Goal: Task Accomplishment & Management: Use online tool/utility

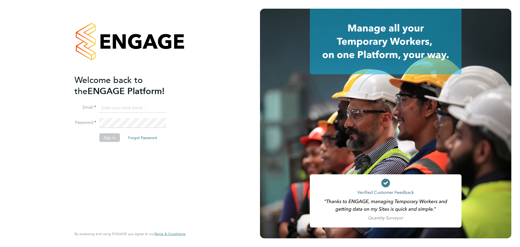
type input "[PERSON_NAME][EMAIL_ADDRESS][DOMAIN_NAME]"
click at [116, 139] on button "Sign In" at bounding box center [109, 137] width 21 height 9
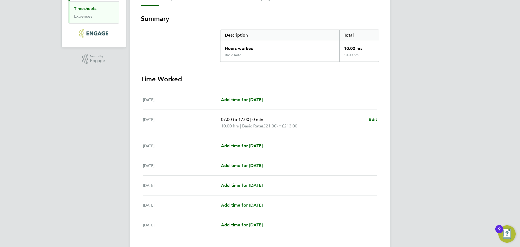
scroll to position [123, 0]
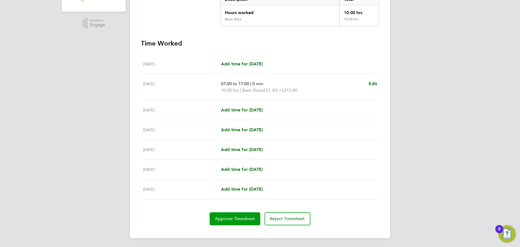
click at [232, 216] on span "Approve Timesheet" at bounding box center [235, 218] width 40 height 5
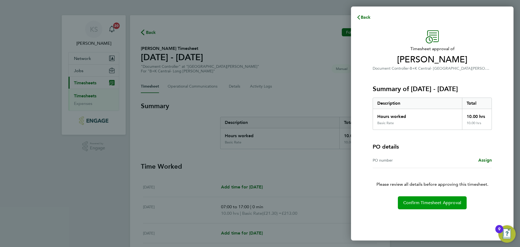
click at [430, 203] on span "Confirm Timesheet Approval" at bounding box center [432, 202] width 58 height 5
